Goal: Find specific page/section: Find specific page/section

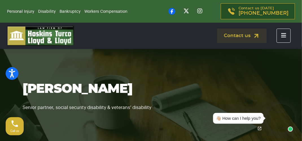
click at [283, 35] on icon "Toggle navigation" at bounding box center [283, 35] width 5 height 6
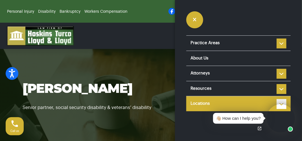
click at [194, 102] on link "Locations" at bounding box center [239, 103] width 105 height 15
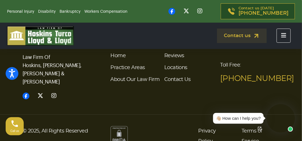
scroll to position [1498, 0]
click at [176, 65] on link "Locations" at bounding box center [175, 67] width 23 height 5
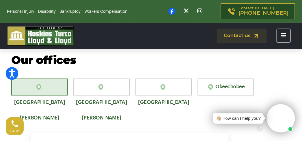
scroll to position [378, 0]
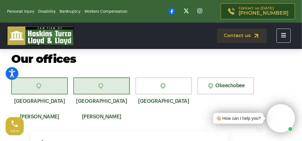
click at [101, 86] on link "[GEOGRAPHIC_DATA][PERSON_NAME]" at bounding box center [101, 85] width 57 height 17
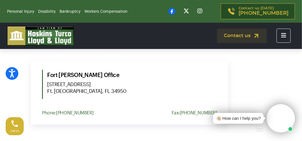
scroll to position [450, 0]
